Goal: Task Accomplishment & Management: Complete application form

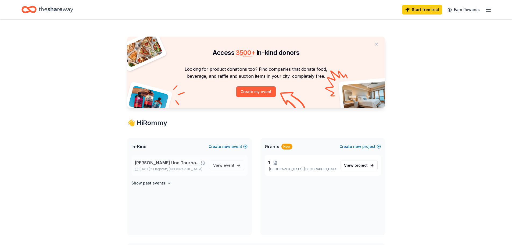
click at [161, 161] on span "[PERSON_NAME] Uno Tournament at [PERSON_NAME][GEOGRAPHIC_DATA]" at bounding box center [168, 162] width 66 height 6
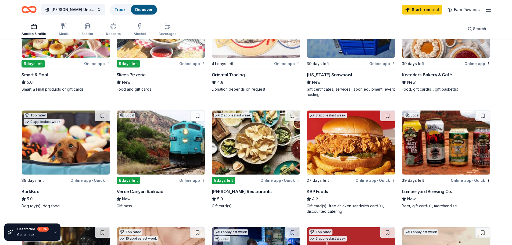
scroll to position [108, 0]
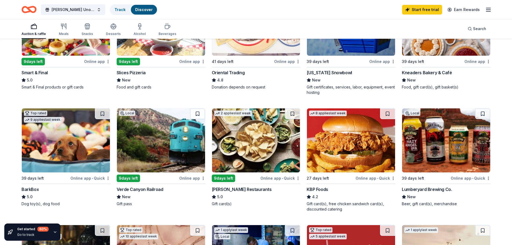
click at [154, 188] on div "Verde Canyon Railroad" at bounding box center [140, 189] width 47 height 6
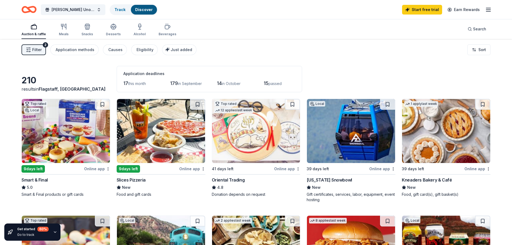
scroll to position [0, 0]
drag, startPoint x: 124, startPoint y: 84, endPoint x: 151, endPoint y: 84, distance: 27.2
click at [151, 84] on div "17 this month" at bounding box center [139, 83] width 32 height 9
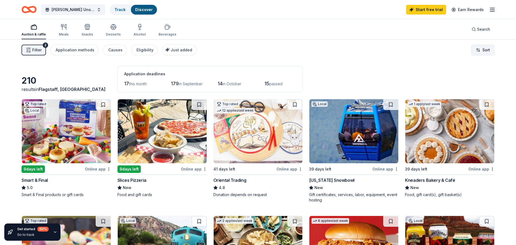
click at [472, 48] on html "[PERSON_NAME] Uno Tournament at [PERSON_NAME][GEOGRAPHIC_DATA] Track Discover S…" at bounding box center [258, 122] width 516 height 245
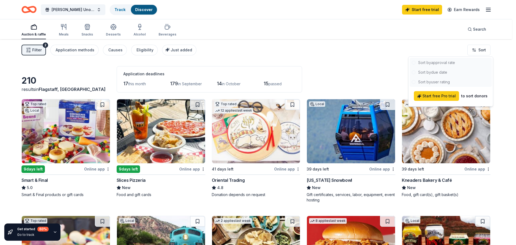
click at [434, 72] on div at bounding box center [451, 72] width 82 height 29
drag, startPoint x: 287, startPoint y: 67, endPoint x: 277, endPoint y: 67, distance: 9.7
click at [286, 67] on html "[PERSON_NAME] Uno Tournament at [PERSON_NAME][GEOGRAPHIC_DATA] Track Discover S…" at bounding box center [258, 122] width 516 height 245
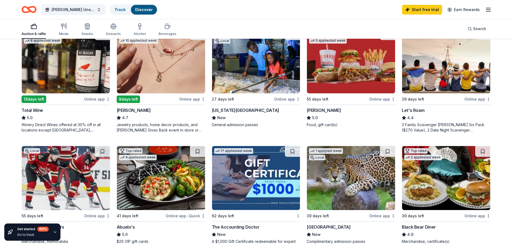
scroll to position [296, 0]
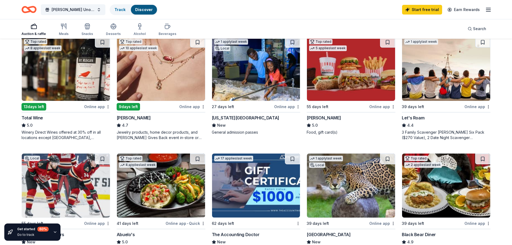
click at [134, 134] on div "Jewelry products, home decor products, and [PERSON_NAME] Gives Back event in-st…" at bounding box center [161, 135] width 89 height 11
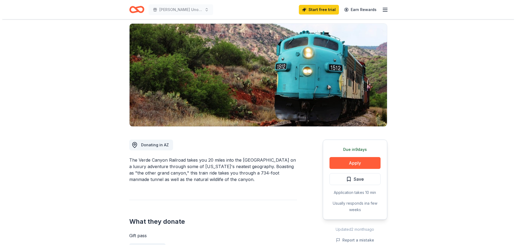
scroll to position [108, 0]
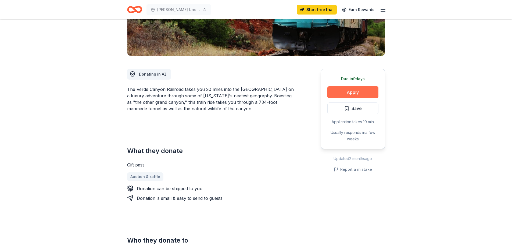
click at [349, 95] on button "Apply" at bounding box center [353, 92] width 51 height 12
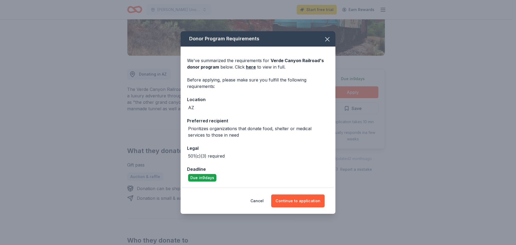
drag, startPoint x: 327, startPoint y: 42, endPoint x: 262, endPoint y: 65, distance: 69.4
click at [278, 64] on div "Donor Program Requirements We've summarized the requirements for Verde Canyon R…" at bounding box center [258, 109] width 155 height 157
click at [248, 66] on link "here" at bounding box center [251, 67] width 10 height 6
click at [327, 43] on button "button" at bounding box center [328, 39] width 12 height 12
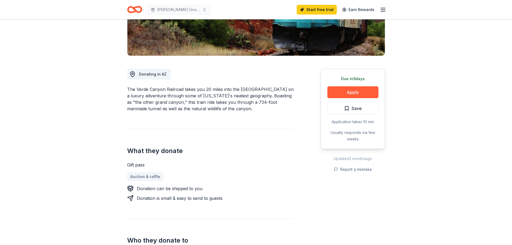
drag, startPoint x: 163, startPoint y: 185, endPoint x: 223, endPoint y: 193, distance: 60.7
click at [223, 193] on div "Gift pass Auction & raffle Donation can be shipped to you Donation is small & e…" at bounding box center [211, 182] width 168 height 40
drag, startPoint x: 204, startPoint y: 86, endPoint x: 262, endPoint y: 107, distance: 61.5
click at [262, 107] on div "Donating in AZ The Verde Canyon Railroad takes you 20 miles into the Verde Cany…" at bounding box center [211, 176] width 168 height 240
click at [351, 93] on button "Apply" at bounding box center [353, 92] width 51 height 12
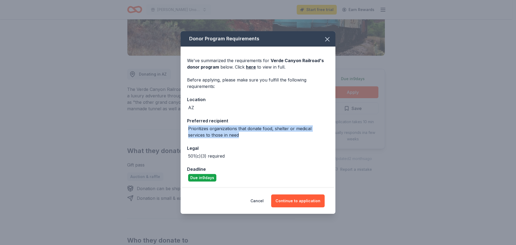
drag, startPoint x: 187, startPoint y: 129, endPoint x: 294, endPoint y: 134, distance: 107.2
click at [294, 134] on div "We've summarized the requirements for Verde Canyon Railroad 's donor program be…" at bounding box center [258, 117] width 155 height 141
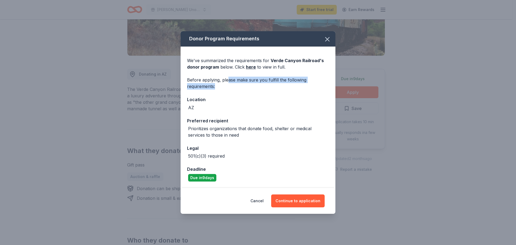
drag, startPoint x: 292, startPoint y: 82, endPoint x: 307, endPoint y: 85, distance: 15.5
click at [310, 84] on div "Before applying, please make sure you fulfill the following requirements:" at bounding box center [258, 83] width 142 height 13
click at [307, 85] on div "Before applying, please make sure you fulfill the following requirements:" at bounding box center [258, 83] width 142 height 13
click at [248, 67] on link "here" at bounding box center [251, 67] width 10 height 6
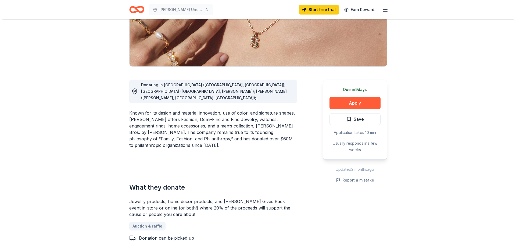
scroll to position [108, 0]
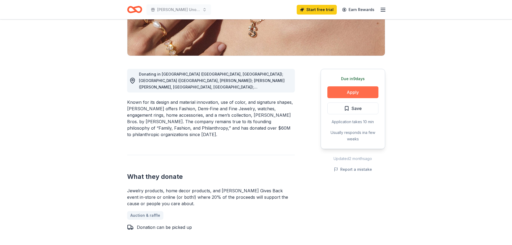
click at [345, 89] on button "Apply" at bounding box center [353, 92] width 51 height 12
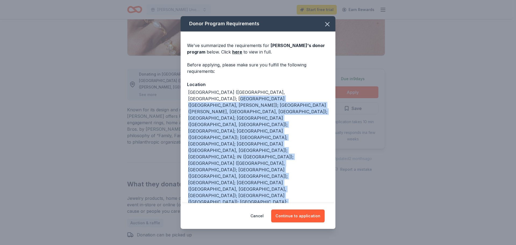
drag, startPoint x: 190, startPoint y: 97, endPoint x: 272, endPoint y: 142, distance: 93.5
click at [272, 142] on div "[GEOGRAPHIC_DATA] ([GEOGRAPHIC_DATA], [GEOGRAPHIC_DATA]); [GEOGRAPHIC_DATA] ([G…" at bounding box center [258, 193] width 142 height 208
click at [272, 143] on div "[GEOGRAPHIC_DATA] ([GEOGRAPHIC_DATA], [GEOGRAPHIC_DATA]); [GEOGRAPHIC_DATA] ([G…" at bounding box center [258, 193] width 142 height 208
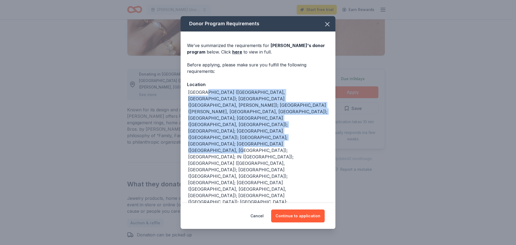
drag, startPoint x: 206, startPoint y: 96, endPoint x: 262, endPoint y: 139, distance: 70.6
click at [259, 136] on div "[GEOGRAPHIC_DATA] ([GEOGRAPHIC_DATA], [GEOGRAPHIC_DATA]); [GEOGRAPHIC_DATA] ([G…" at bounding box center [258, 189] width 141 height 200
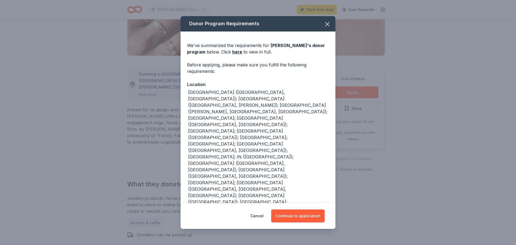
click at [262, 139] on div "[GEOGRAPHIC_DATA] ([GEOGRAPHIC_DATA], [GEOGRAPHIC_DATA]); [GEOGRAPHIC_DATA] ([G…" at bounding box center [258, 189] width 141 height 200
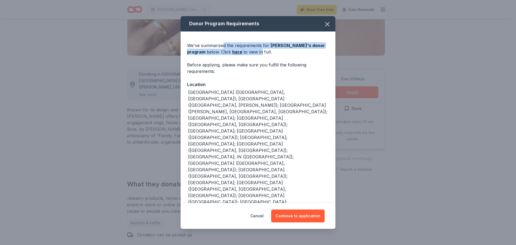
drag, startPoint x: 223, startPoint y: 40, endPoint x: 281, endPoint y: 78, distance: 69.1
click at [276, 63] on div "We've summarized the requirements for [PERSON_NAME] 's donor program below. Cli…" at bounding box center [258, 202] width 155 height 343
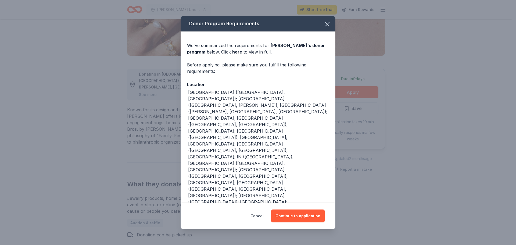
click at [278, 95] on div "[GEOGRAPHIC_DATA] ([GEOGRAPHIC_DATA], [GEOGRAPHIC_DATA]); [GEOGRAPHIC_DATA] ([G…" at bounding box center [258, 189] width 141 height 200
click at [289, 214] on button "Continue to application" at bounding box center [298, 216] width 54 height 13
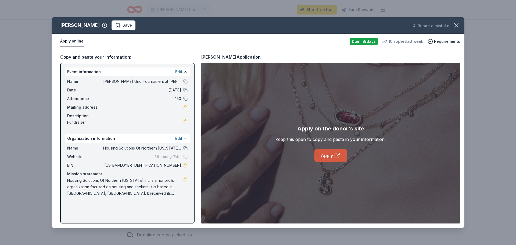
click at [331, 155] on link "Apply" at bounding box center [331, 155] width 33 height 13
